Goal: Task Accomplishment & Management: Use online tool/utility

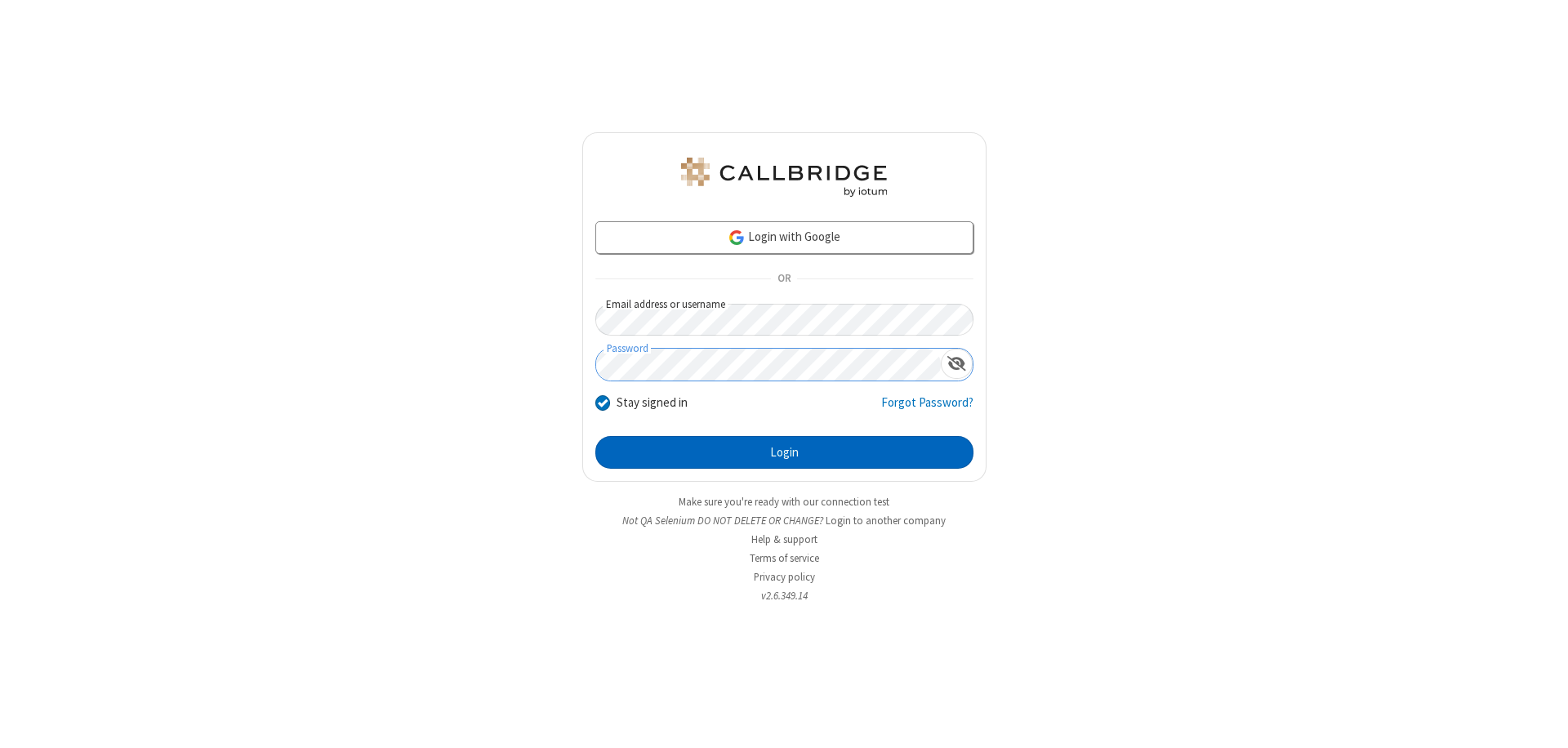
click at [784, 453] on button "Login" at bounding box center [784, 452] width 378 height 32
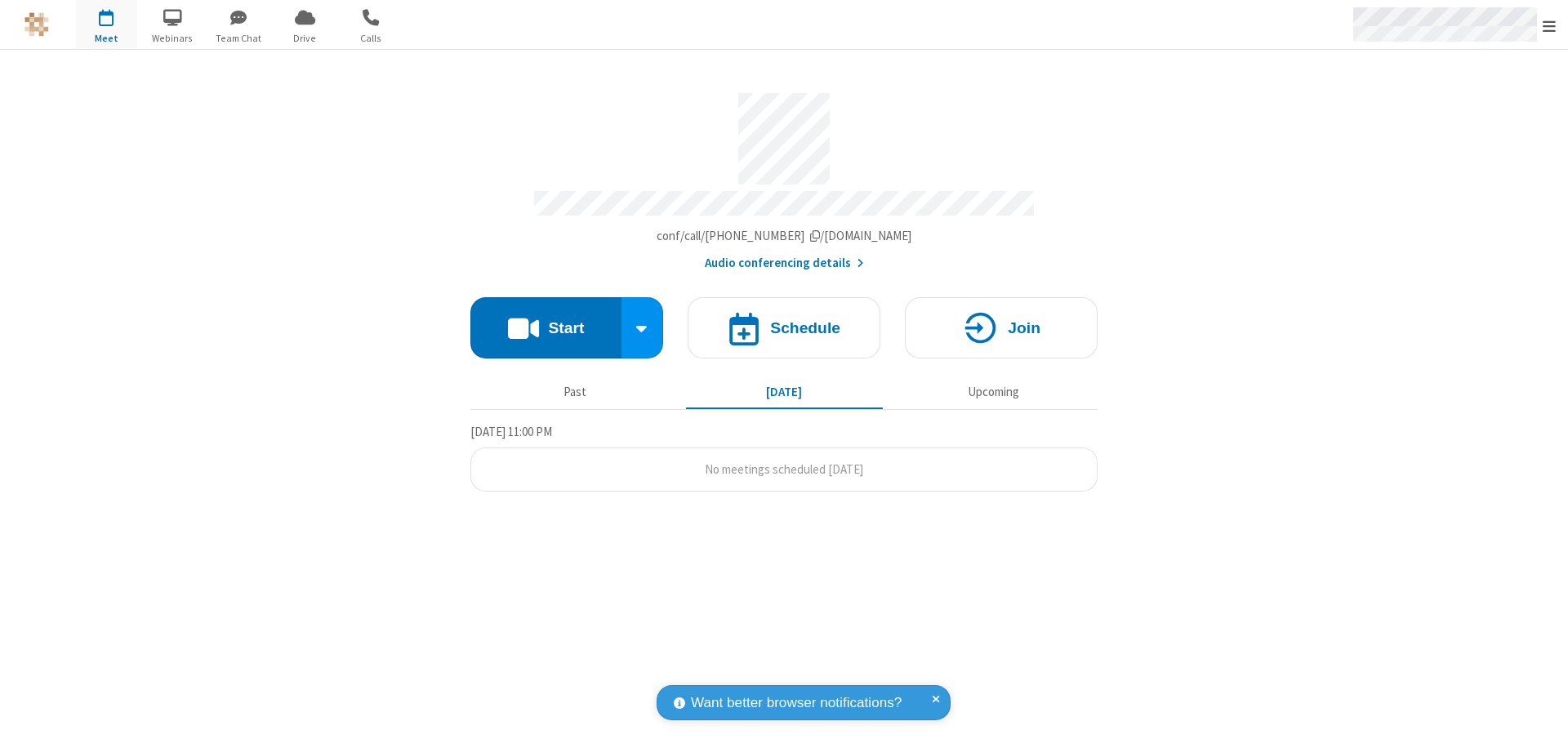
click at [1549, 25] on span "Open menu" at bounding box center [1548, 25] width 13 height 17
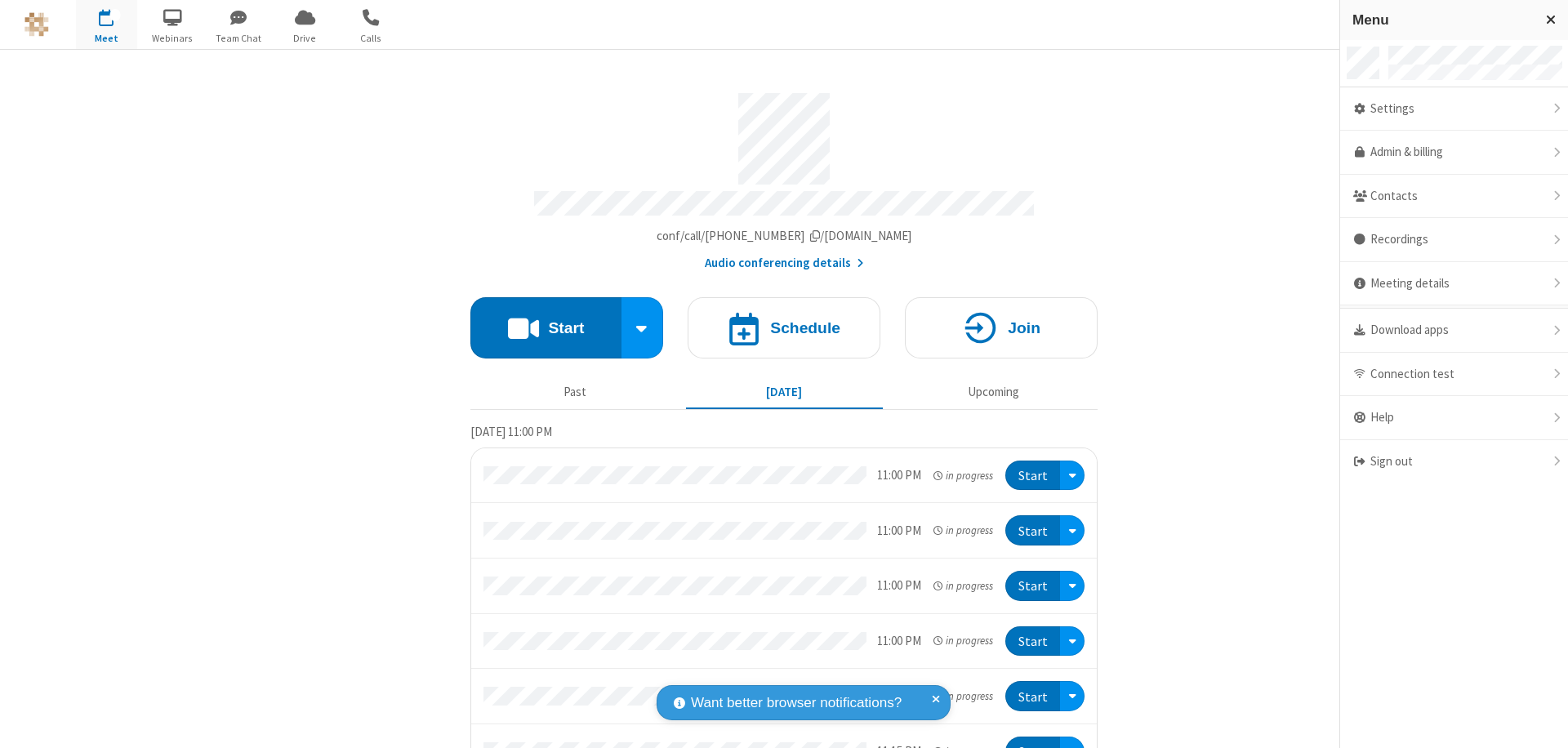
click at [106, 25] on span "button" at bounding box center [106, 17] width 61 height 27
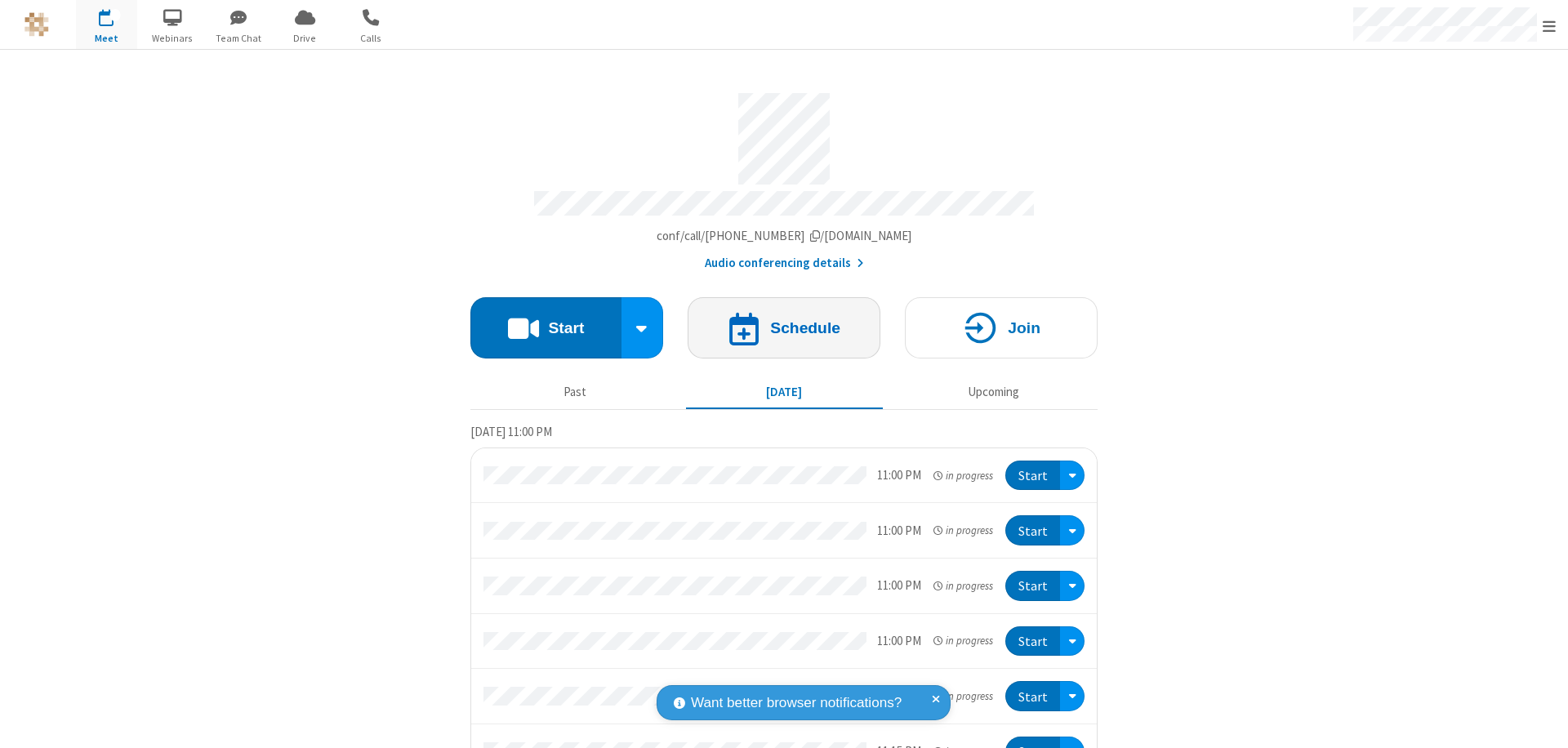
click at [777, 321] on h4 "Schedule" at bounding box center [806, 328] width 71 height 16
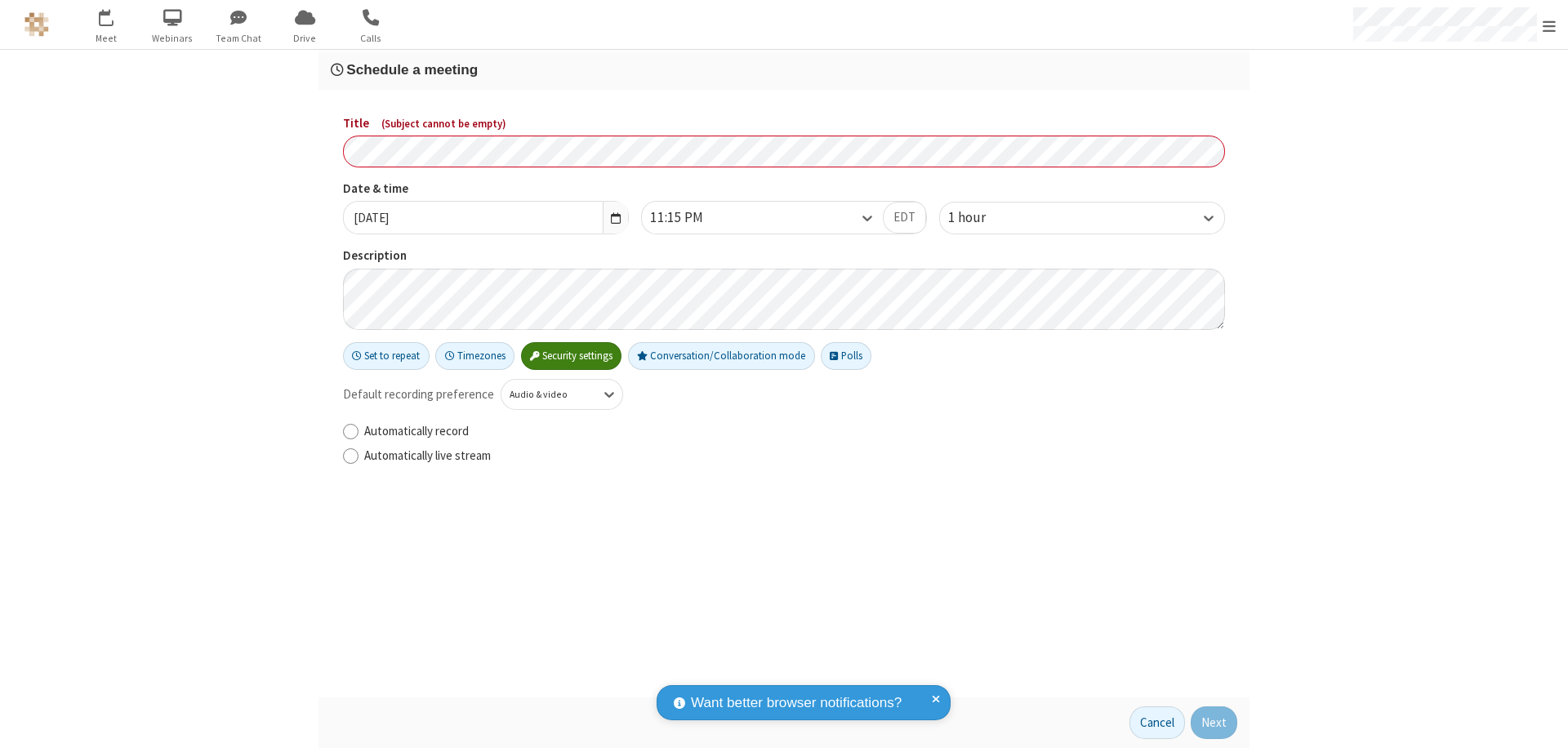
click at [784, 70] on h3 "Schedule a meeting" at bounding box center [783, 70] width 906 height 16
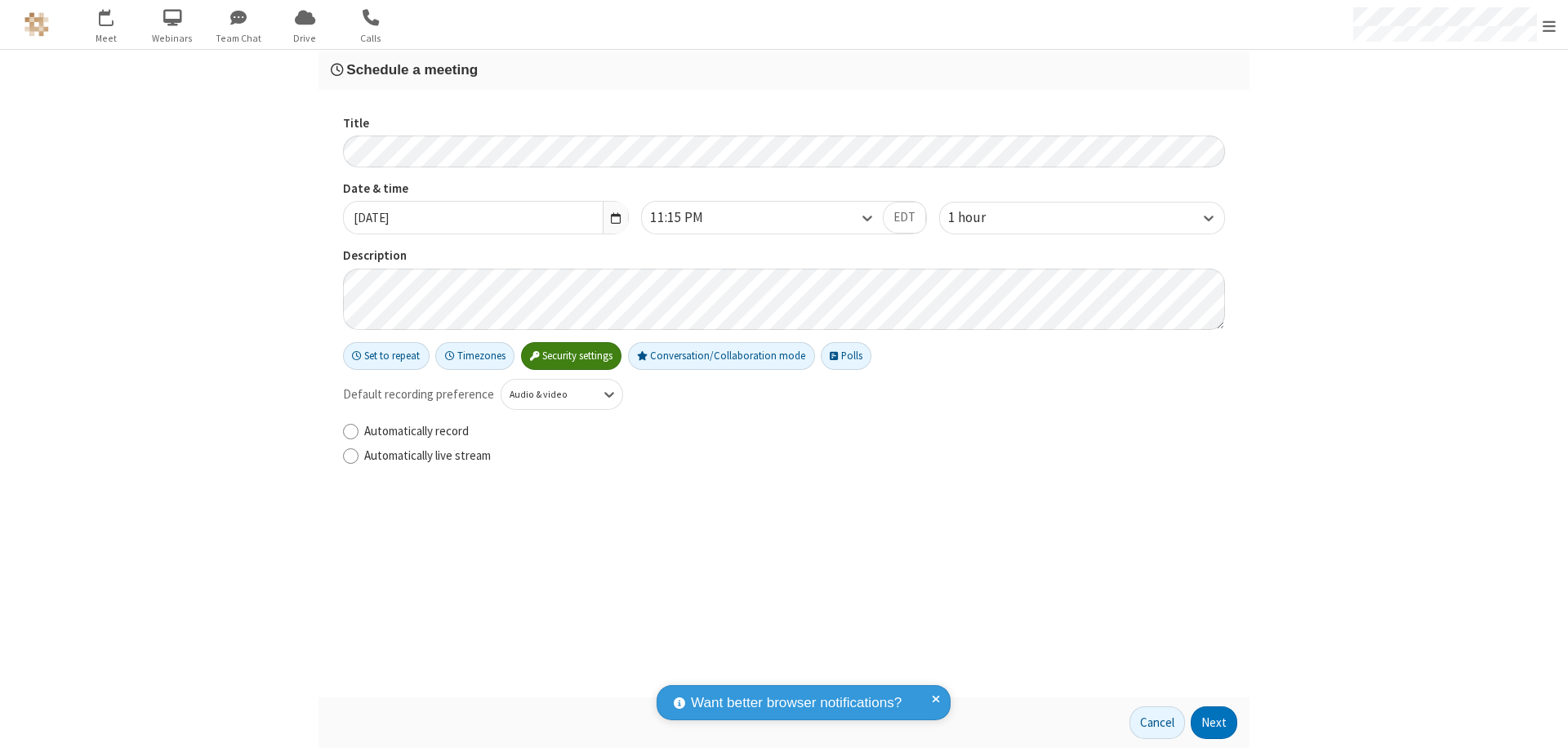
click at [1214, 723] on button "Next" at bounding box center [1213, 723] width 46 height 32
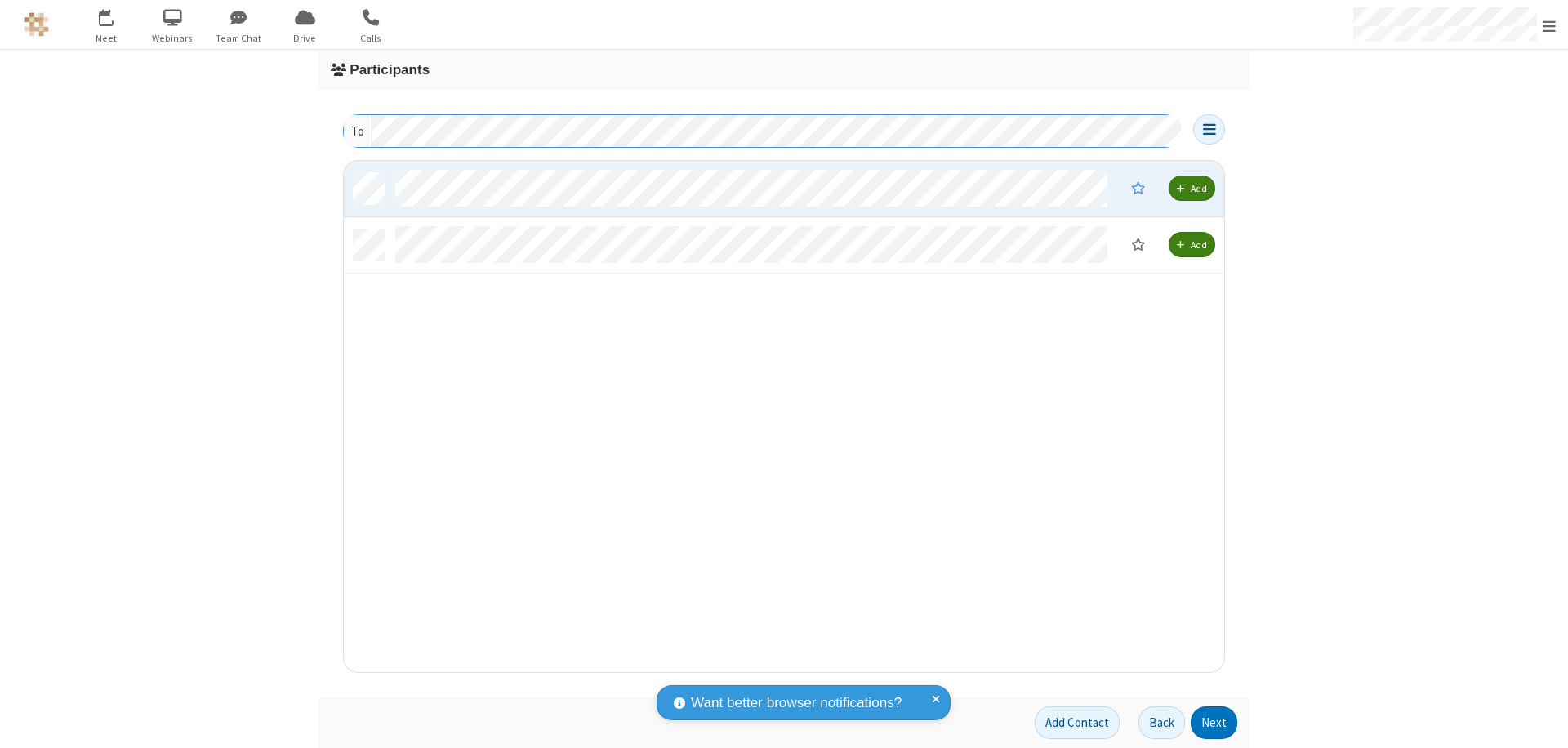
scroll to position [499, 868]
click at [1214, 723] on button "Next" at bounding box center [1213, 723] width 46 height 32
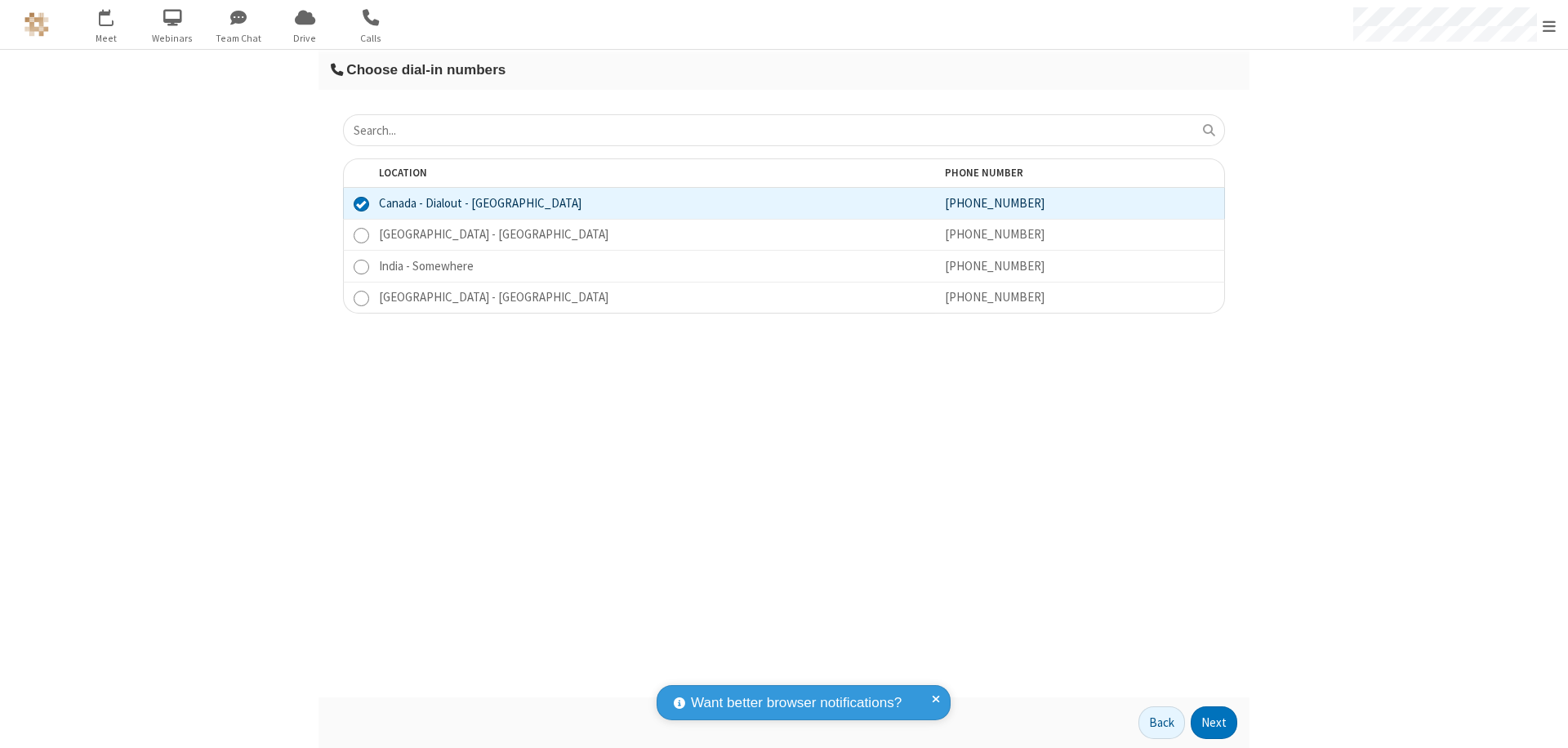
click at [1214, 723] on button "Next" at bounding box center [1213, 723] width 46 height 32
